Goal: Transaction & Acquisition: Purchase product/service

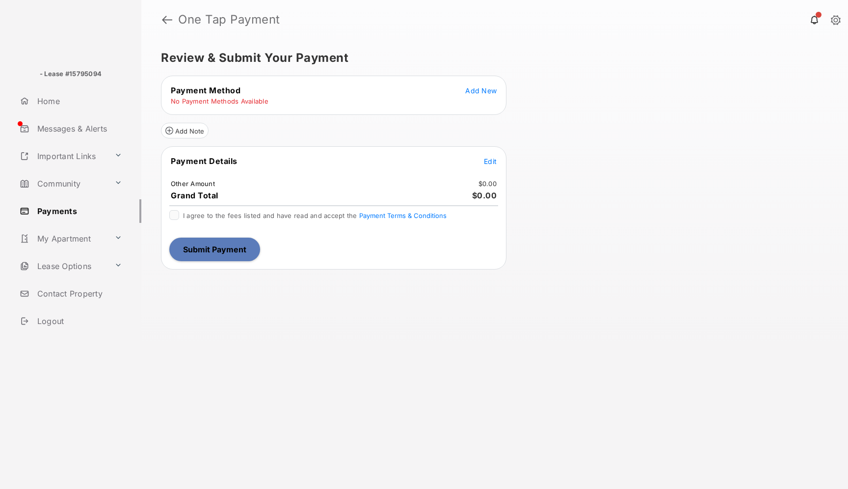
click at [478, 93] on span "Add New" at bounding box center [480, 90] width 31 height 8
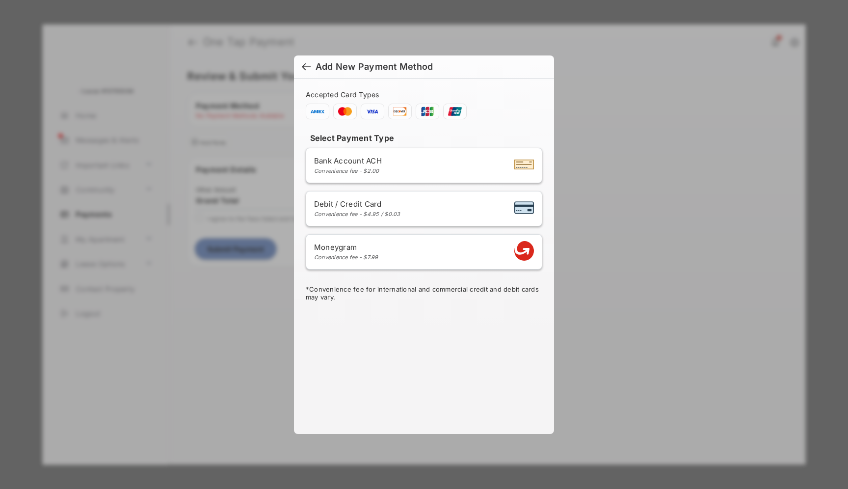
click at [370, 250] on span "Moneygram" at bounding box center [346, 247] width 64 height 9
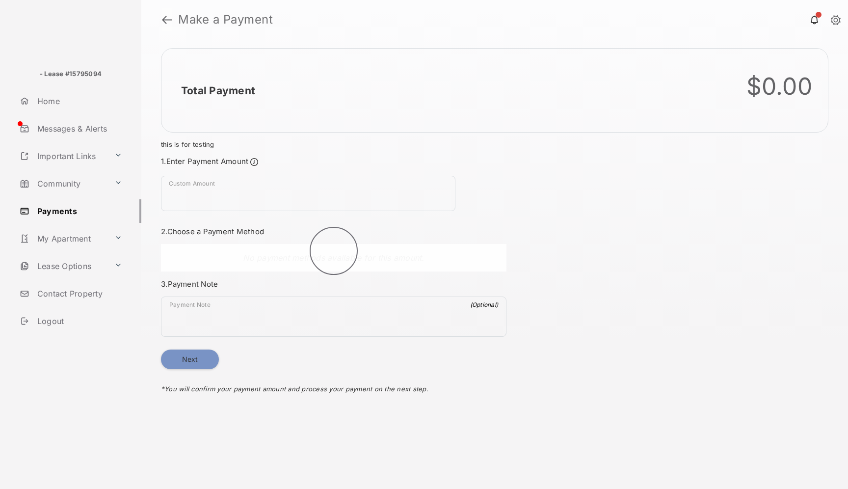
click at [165, 23] on link at bounding box center [167, 20] width 10 height 24
